Goal: Transaction & Acquisition: Purchase product/service

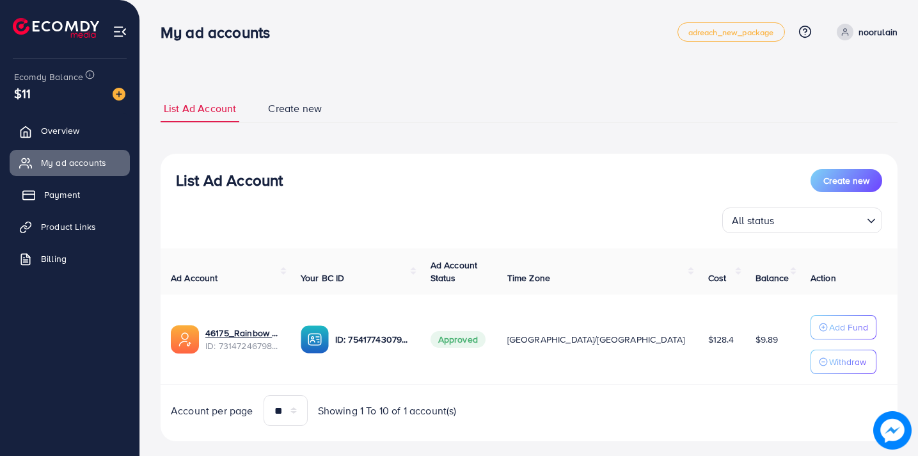
click at [70, 192] on span "Payment" at bounding box center [62, 194] width 36 height 13
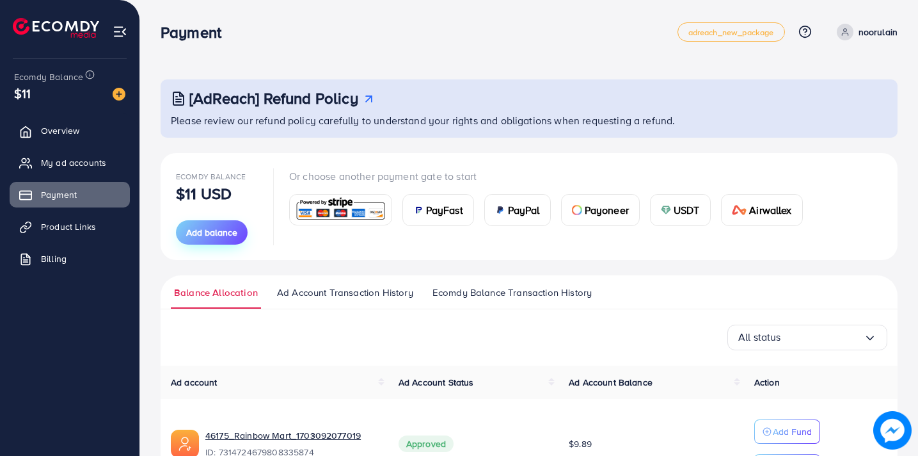
click at [209, 230] on span "Add balance" at bounding box center [211, 232] width 51 height 13
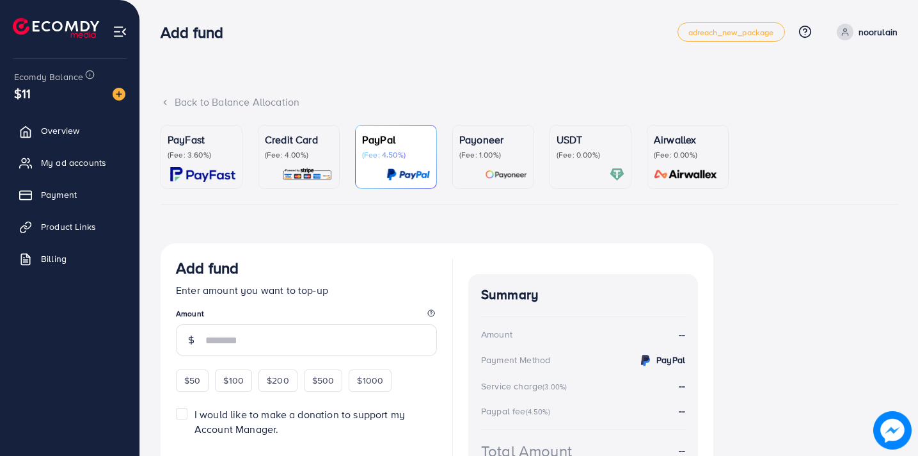
click at [305, 152] on p "(Fee: 4.00%)" at bounding box center [299, 155] width 68 height 10
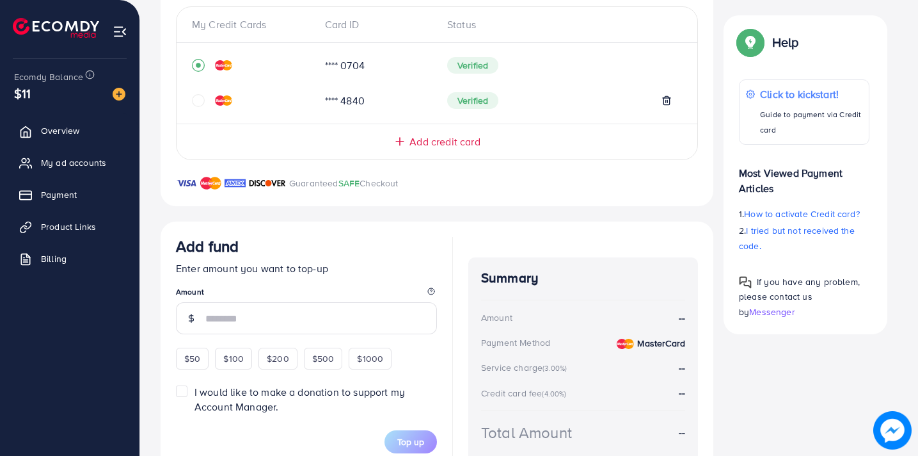
scroll to position [351, 0]
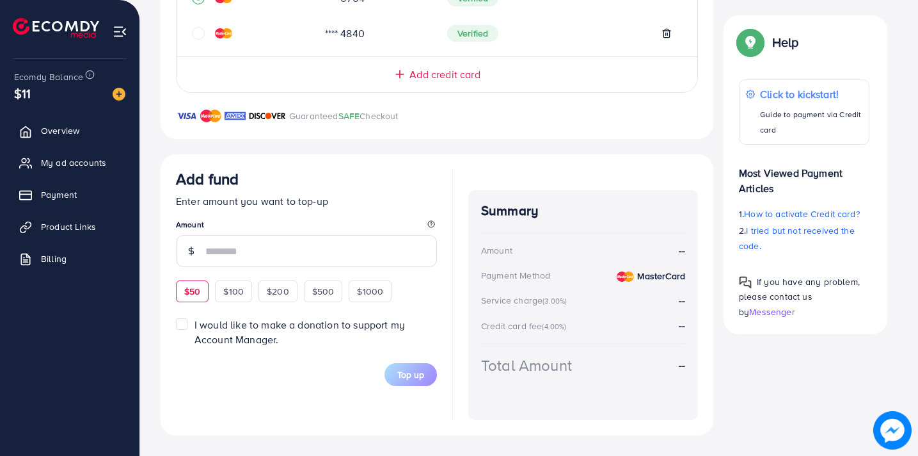
click at [200, 292] on span "$50" at bounding box center [192, 291] width 16 height 13
type input "**"
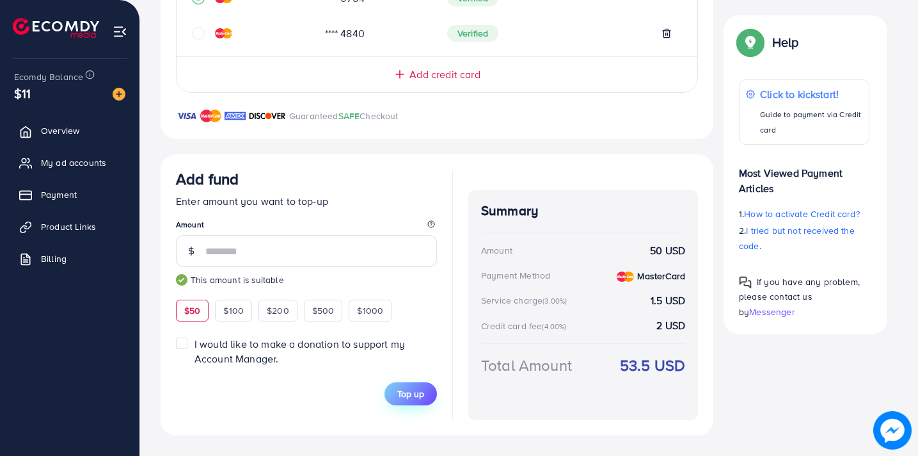
click at [404, 394] on span "Top up" at bounding box center [410, 393] width 27 height 13
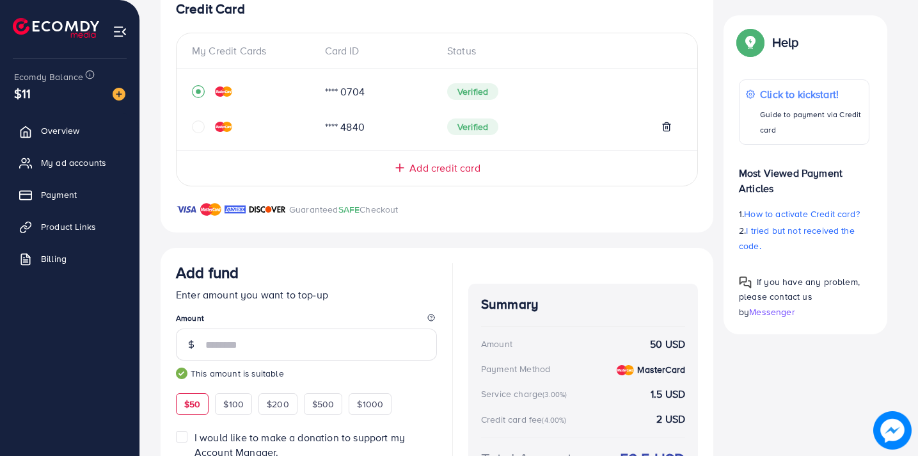
scroll to position [239, 0]
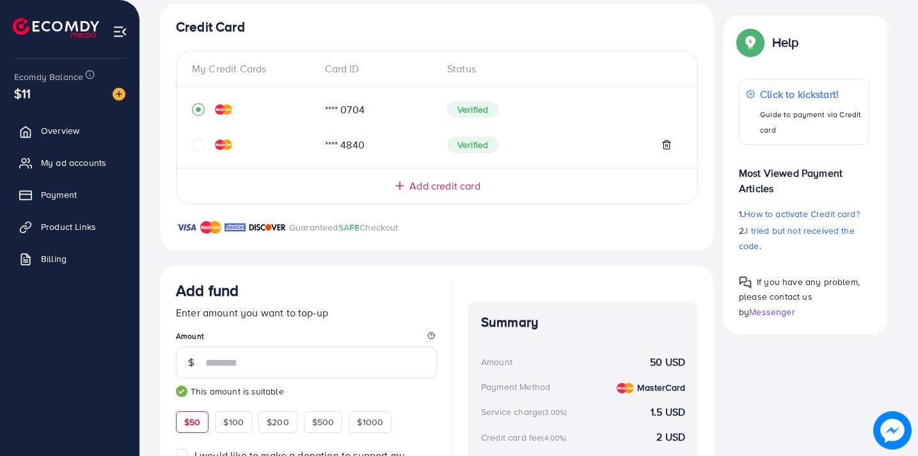
click at [200, 147] on icon "circle" at bounding box center [198, 144] width 13 height 13
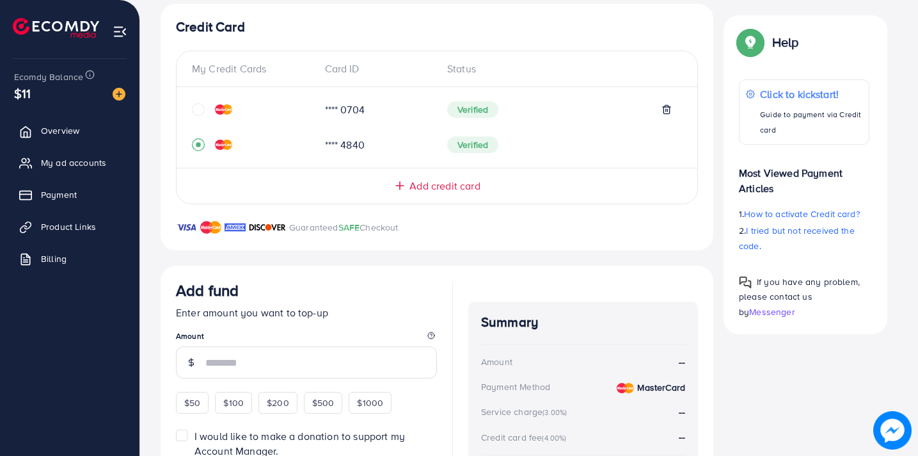
click at [235, 355] on input "number" at bounding box center [321, 362] width 232 height 32
click at [197, 397] on div "Add fund Enter amount you want to top-up Amount $50 $100 $200 $500 $1000" at bounding box center [306, 347] width 261 height 132
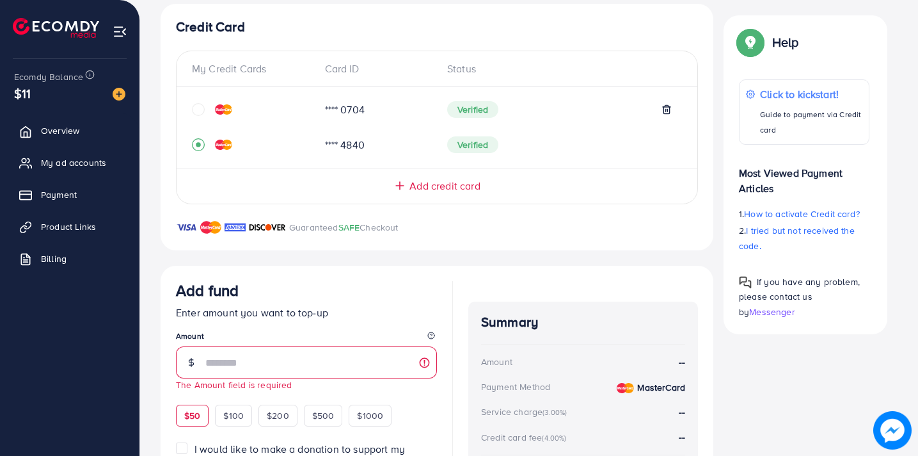
click at [199, 420] on span "$50" at bounding box center [192, 415] width 16 height 13
type input "**"
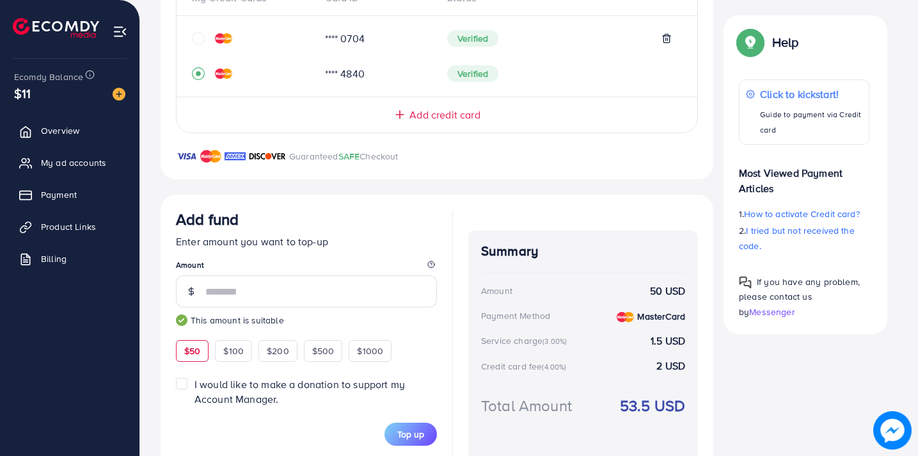
scroll to position [351, 0]
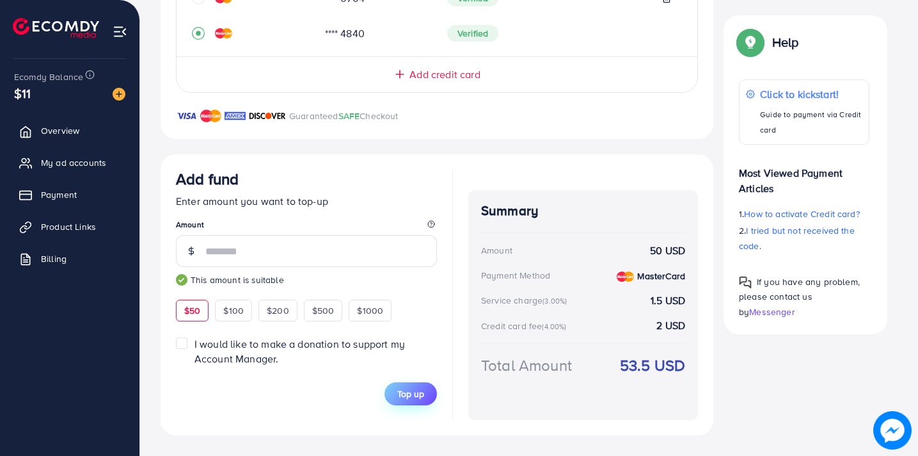
click at [407, 390] on span "Top up" at bounding box center [410, 393] width 27 height 13
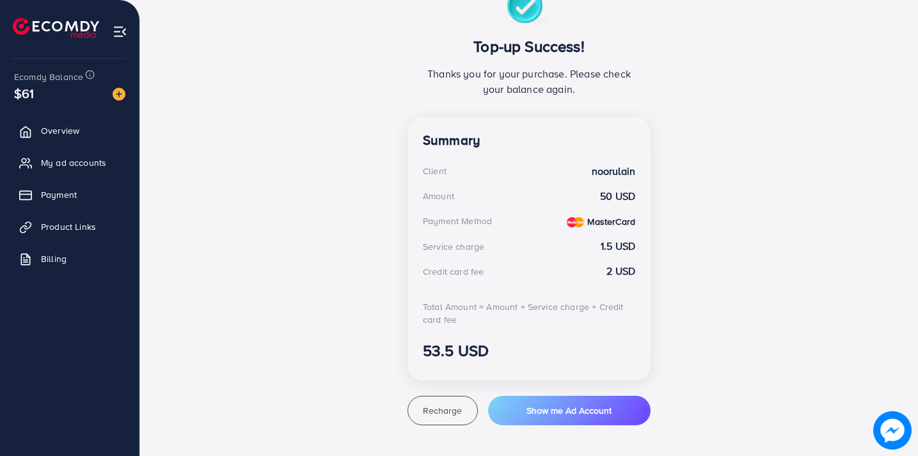
click at [229, 151] on div "Top-up Success! Thanks you for your purchase. Please check your balance again. …" at bounding box center [529, 206] width 737 height 437
click at [88, 164] on span "My ad accounts" at bounding box center [76, 162] width 65 height 13
